Goal: Download file/media

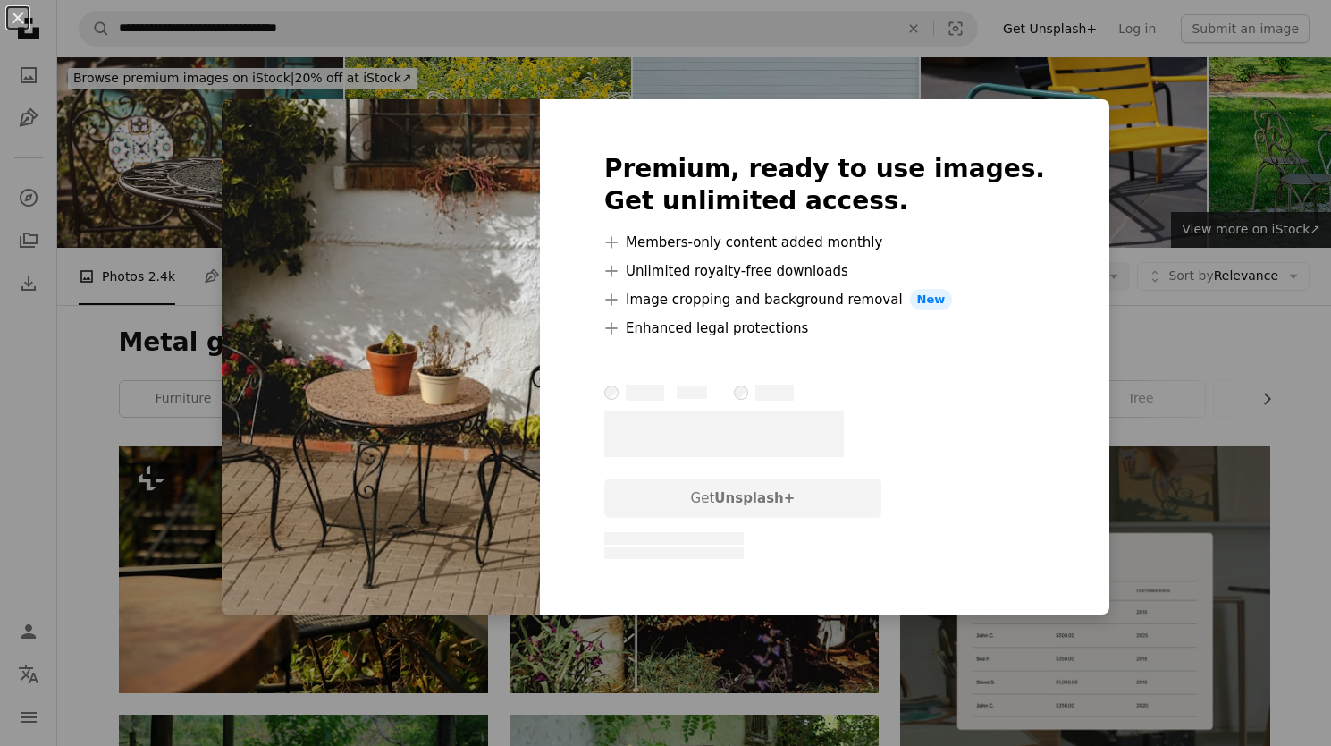
scroll to position [1100, 0]
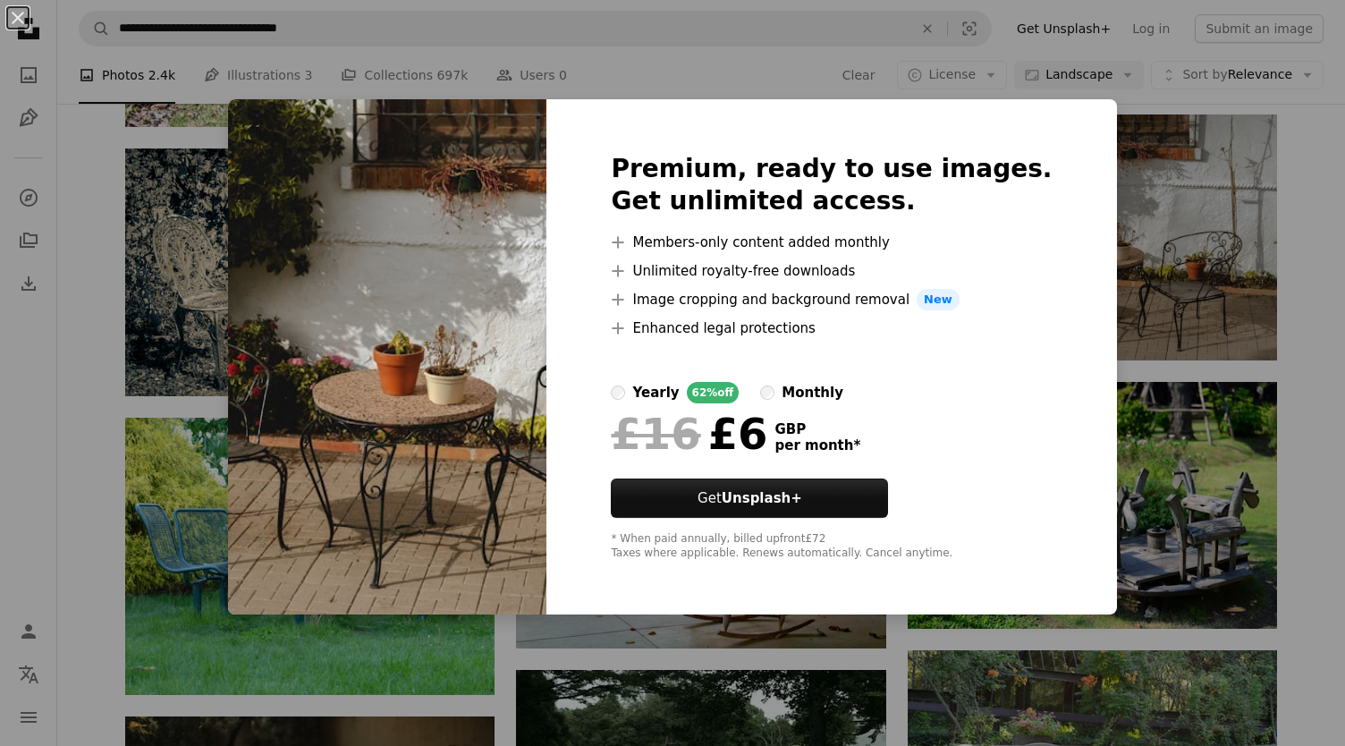
click at [1168, 283] on div "An X shape Premium, ready to use images. Get unlimited access. A plus sign Memb…" at bounding box center [672, 373] width 1345 height 746
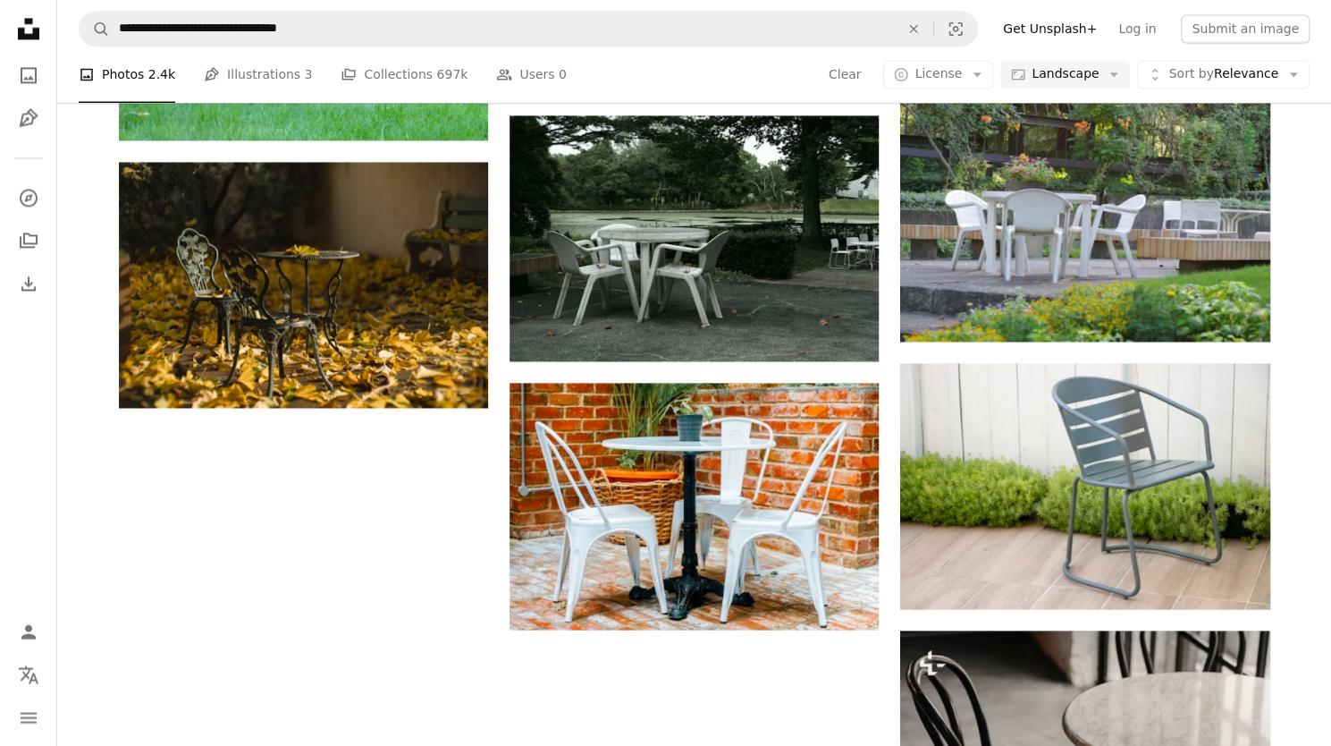
scroll to position [1656, 0]
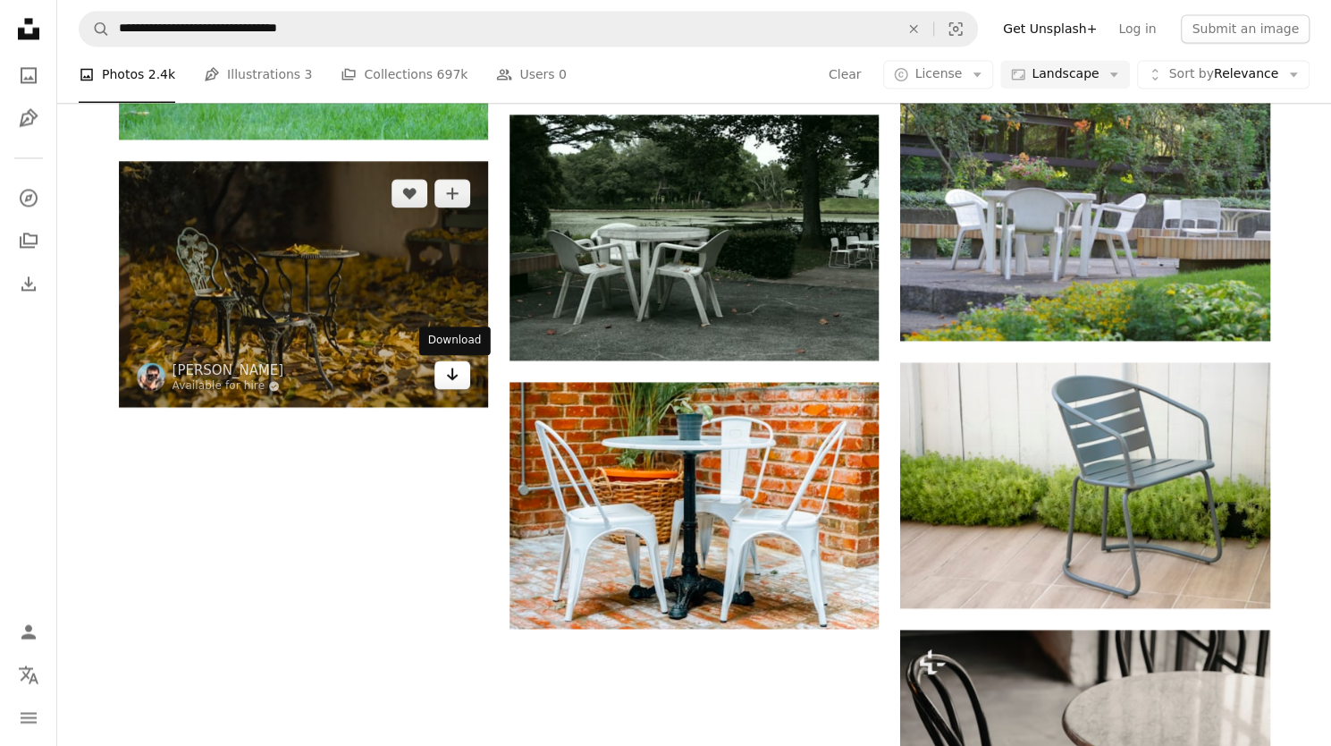
click at [450, 383] on icon "Arrow pointing down" at bounding box center [452, 373] width 14 height 21
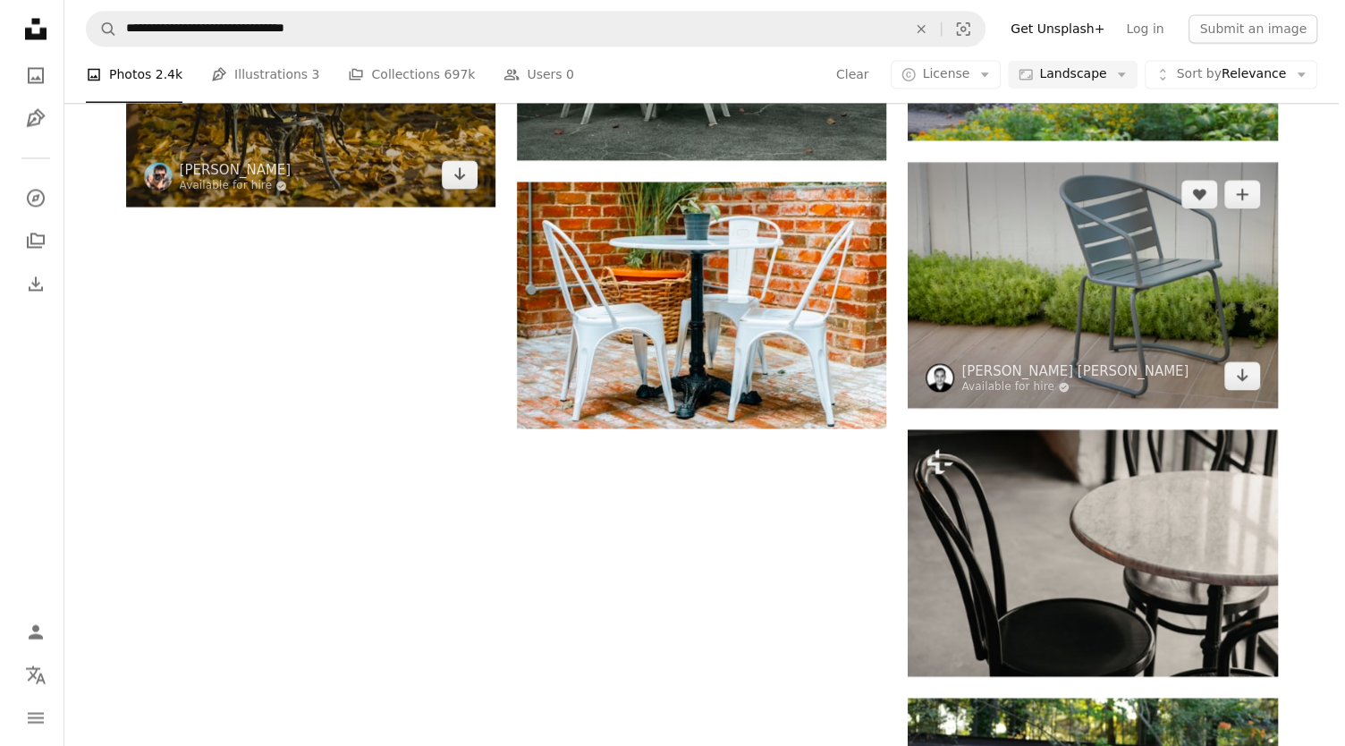
scroll to position [1820, 0]
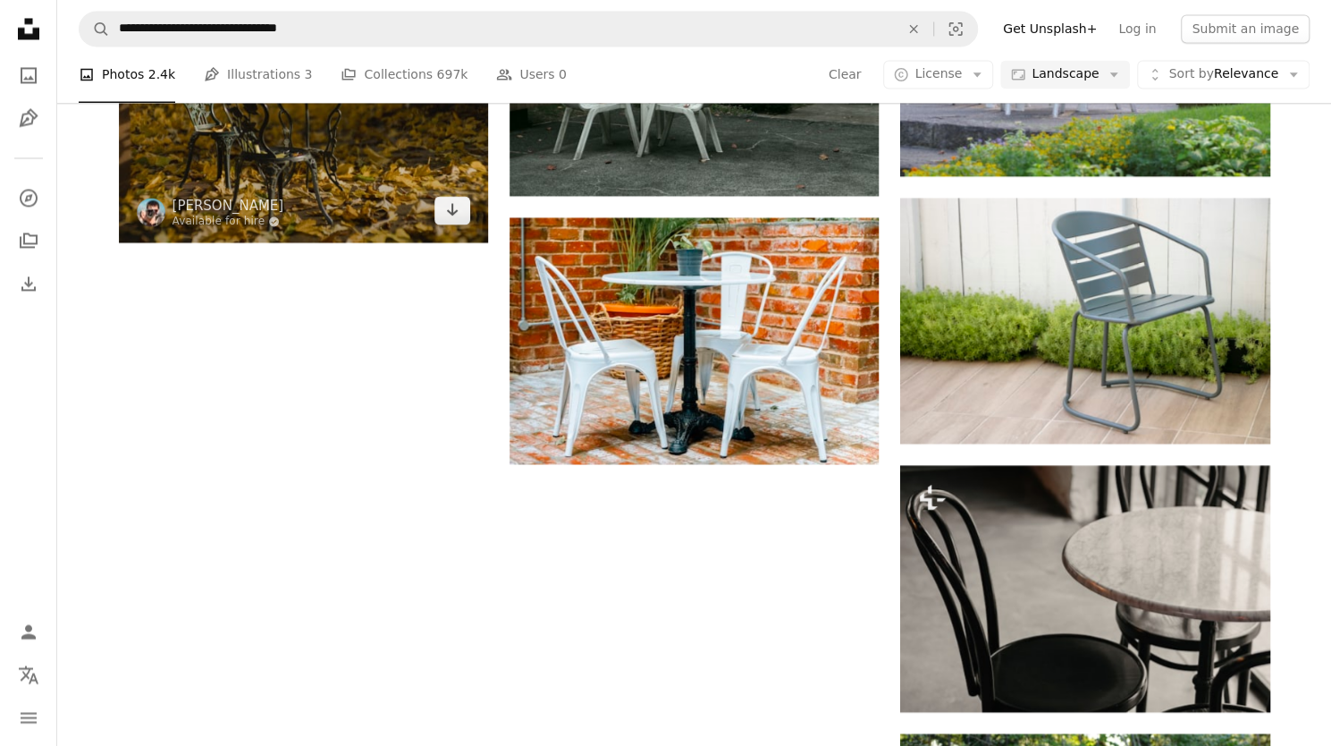
click at [311, 158] on img at bounding box center [303, 119] width 369 height 246
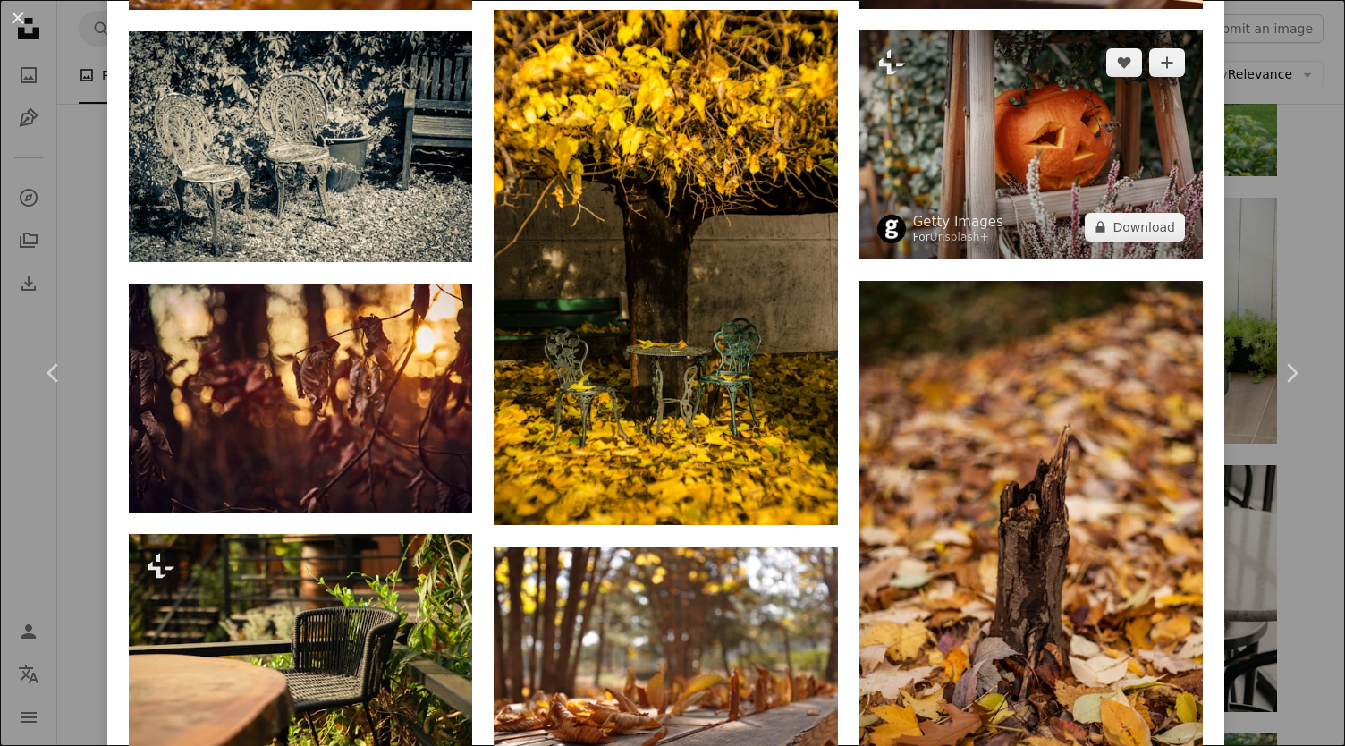
scroll to position [2030, 0]
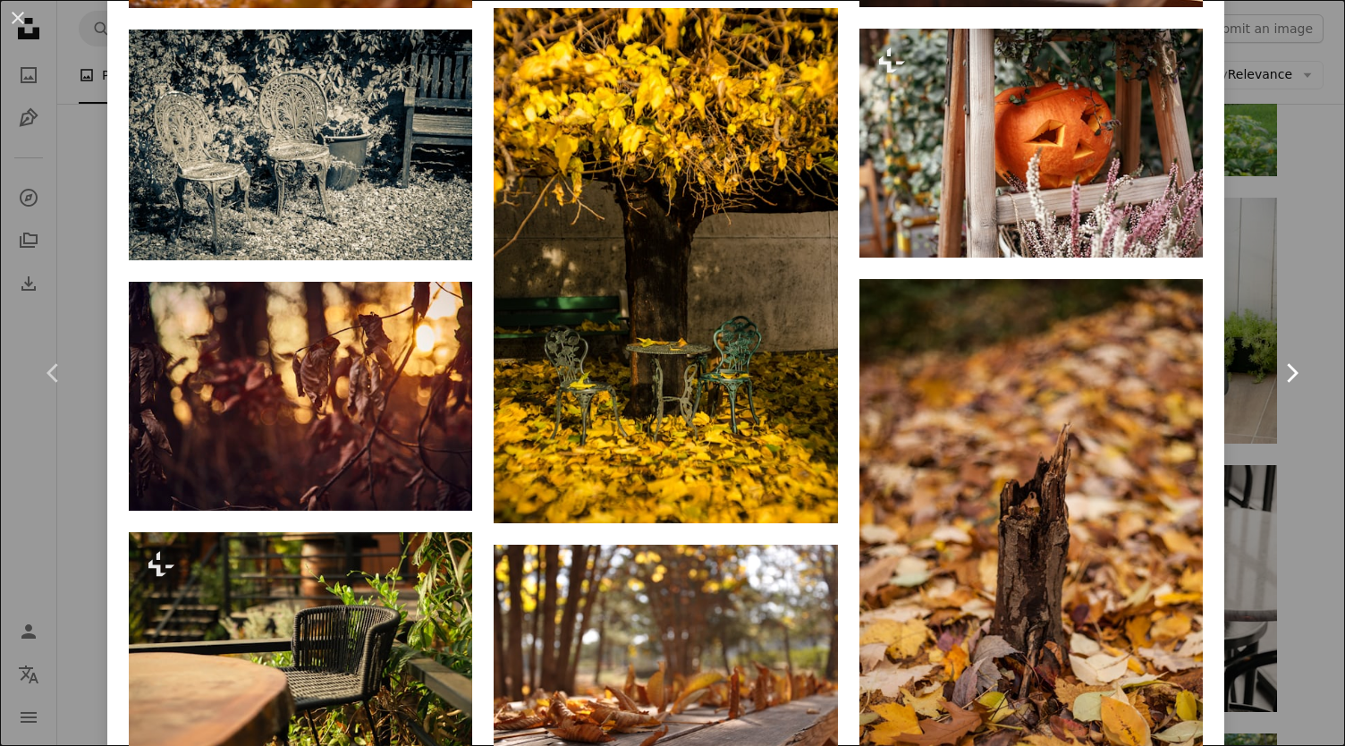
click at [1292, 437] on link "Chevron right" at bounding box center [1290, 373] width 107 height 172
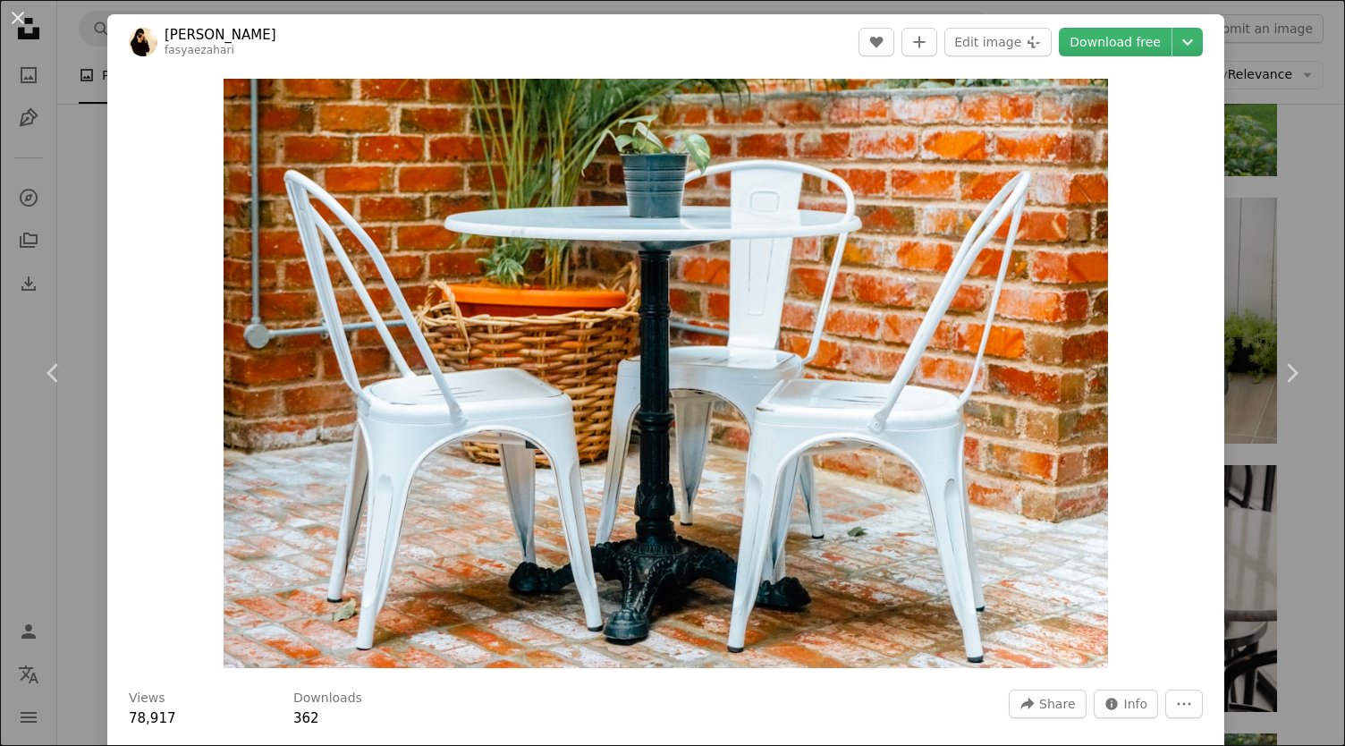
scroll to position [653, 0]
